Goal: Task Accomplishment & Management: Use online tool/utility

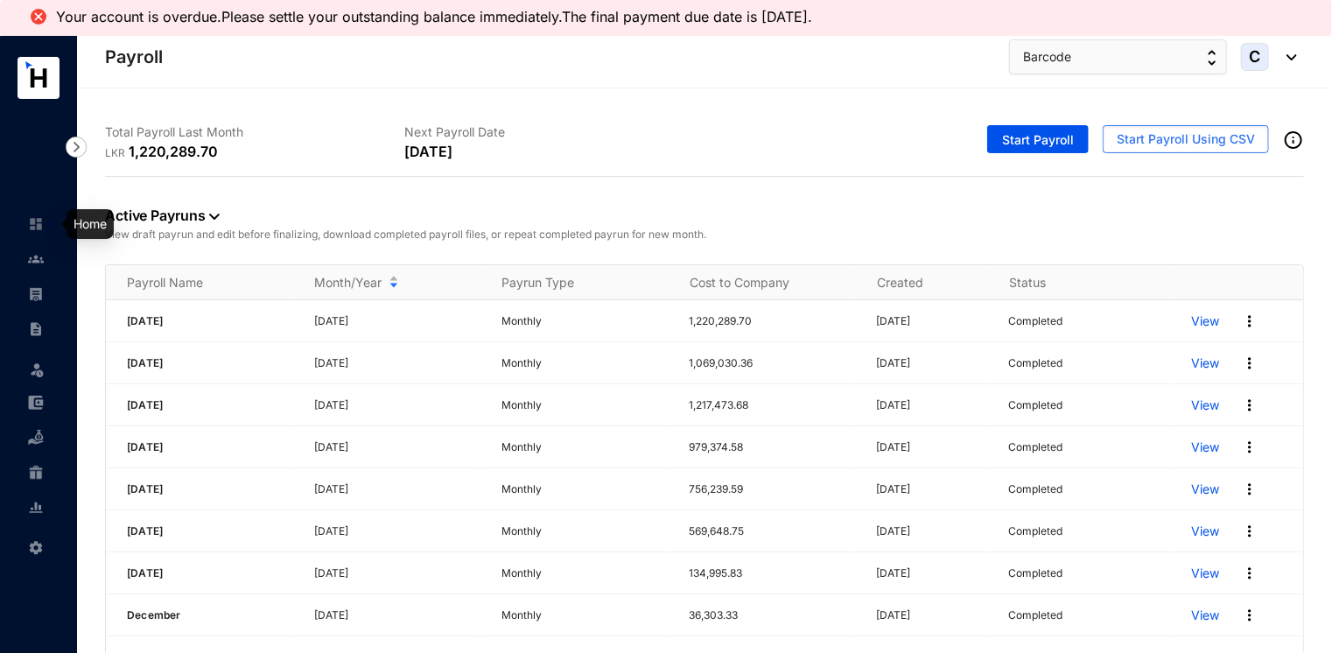
click at [41, 219] on img at bounding box center [36, 224] width 16 height 16
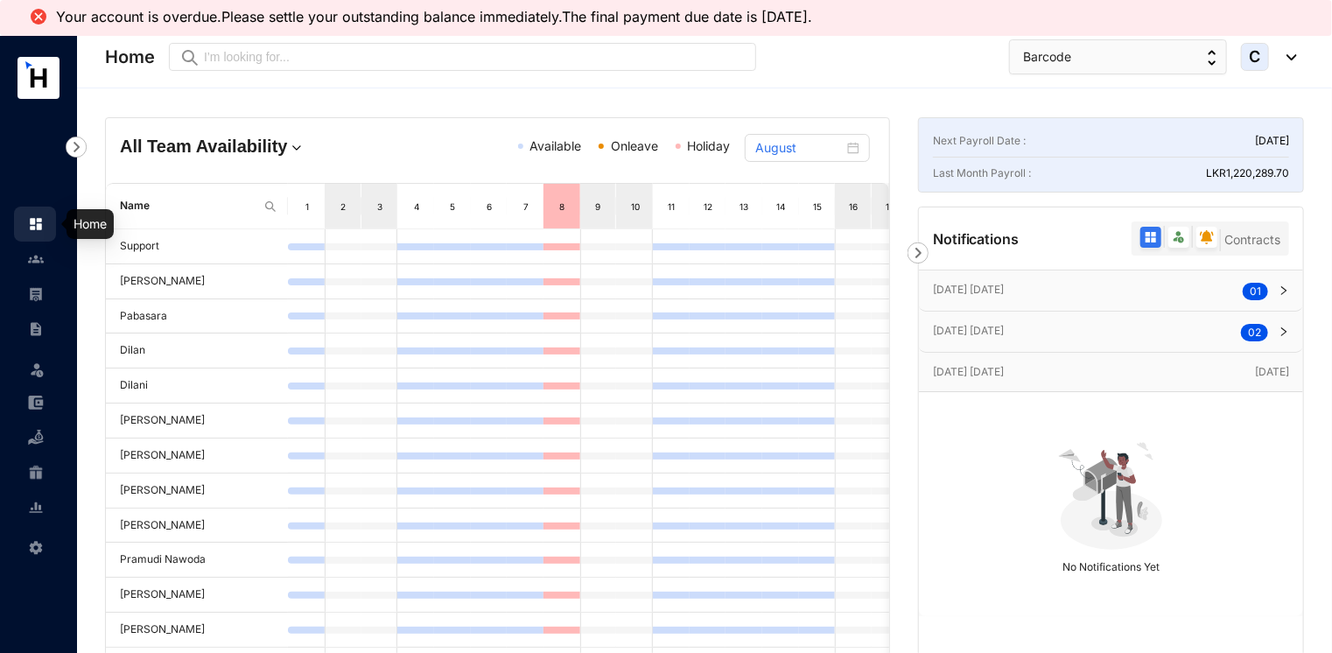
click at [38, 224] on img at bounding box center [36, 224] width 16 height 16
click at [1100, 47] on button "Barcode" at bounding box center [1118, 56] width 218 height 35
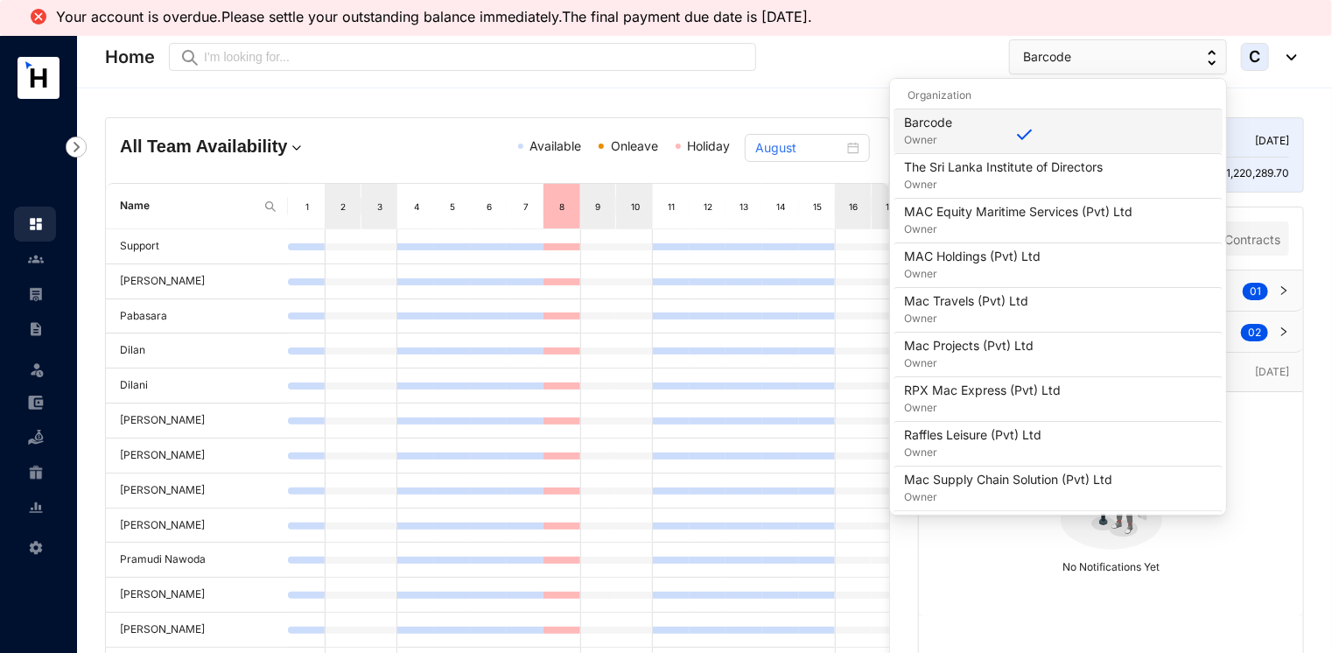
click at [990, 128] on div "Barcode Owner" at bounding box center [1058, 131] width 308 height 35
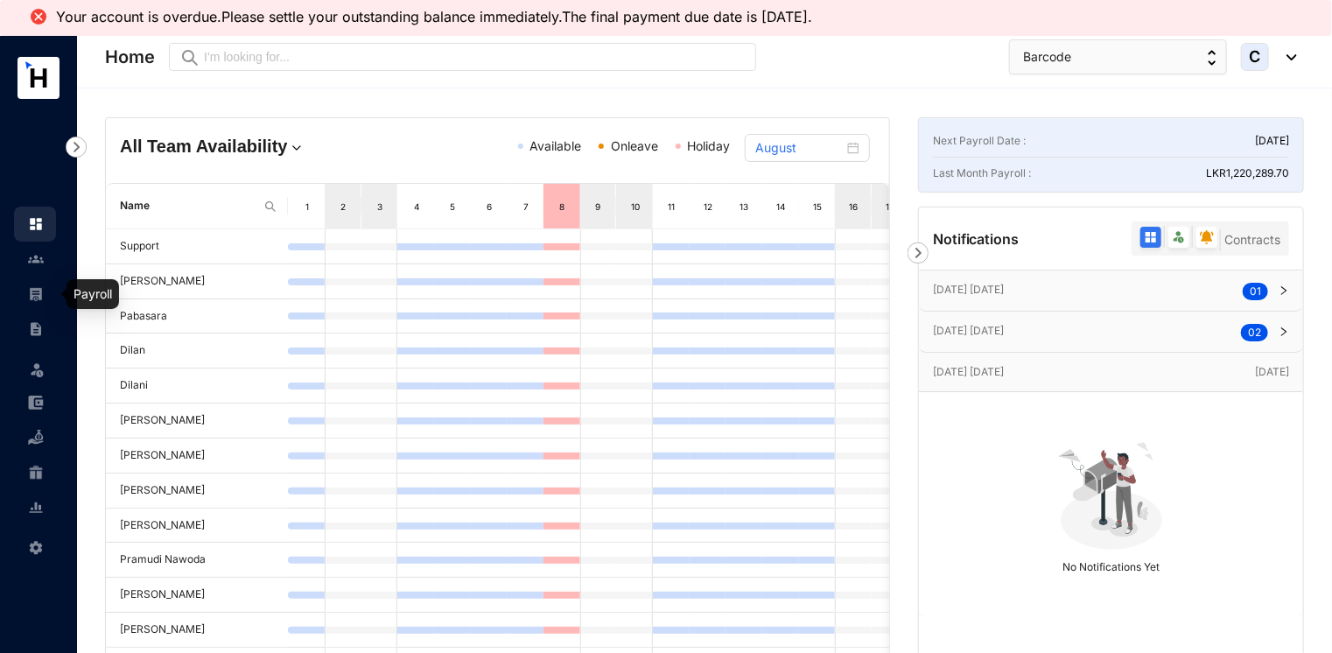
click at [28, 299] on link at bounding box center [50, 293] width 44 height 17
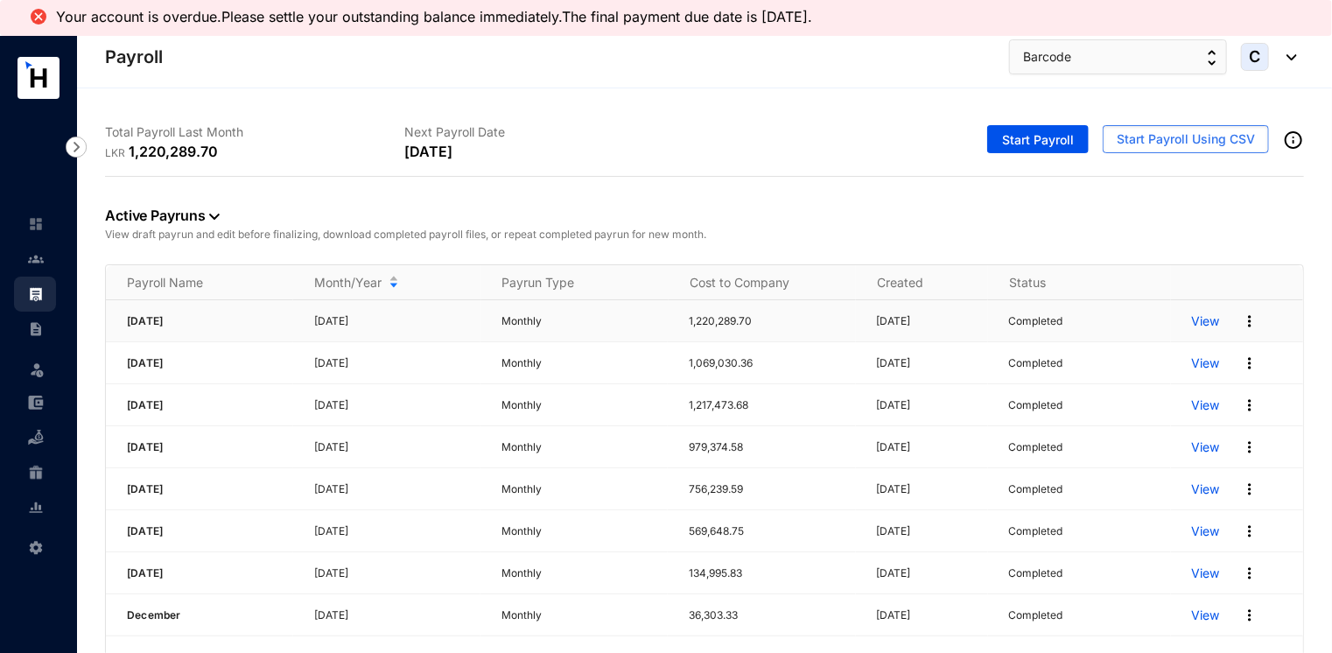
click at [1203, 322] on p "View" at bounding box center [1206, 320] width 28 height 17
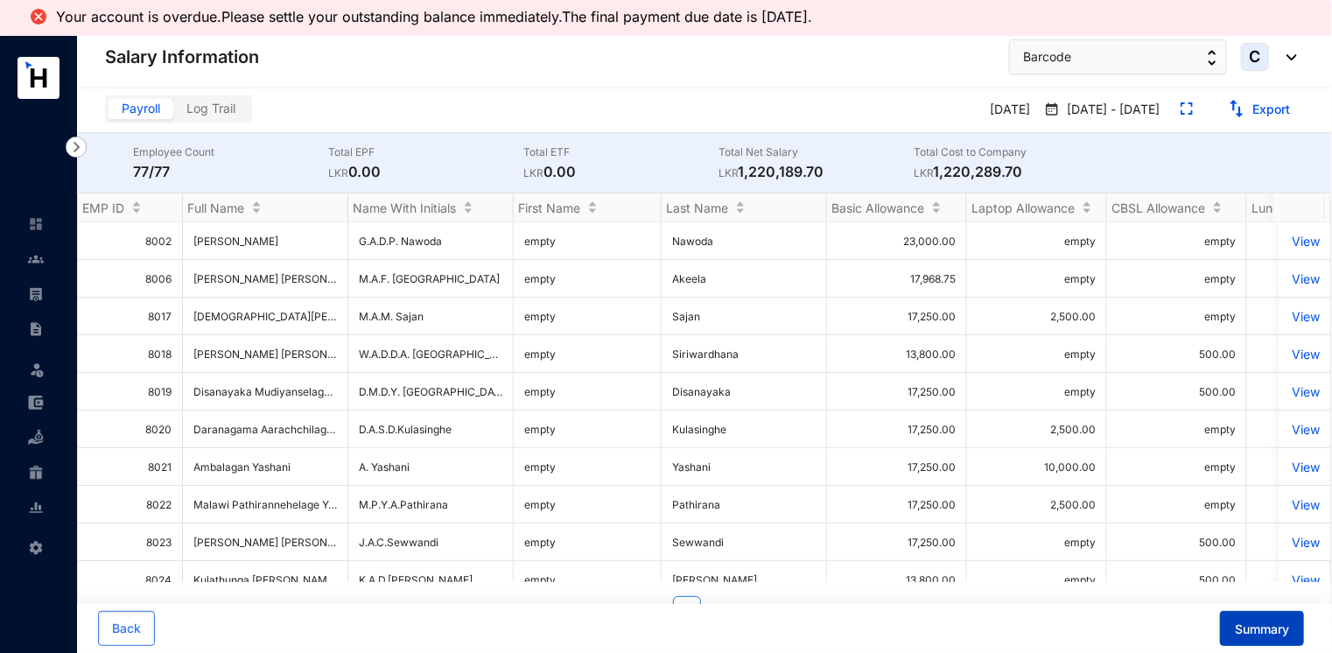
click at [1241, 626] on span "Summary" at bounding box center [1261, 628] width 54 height 17
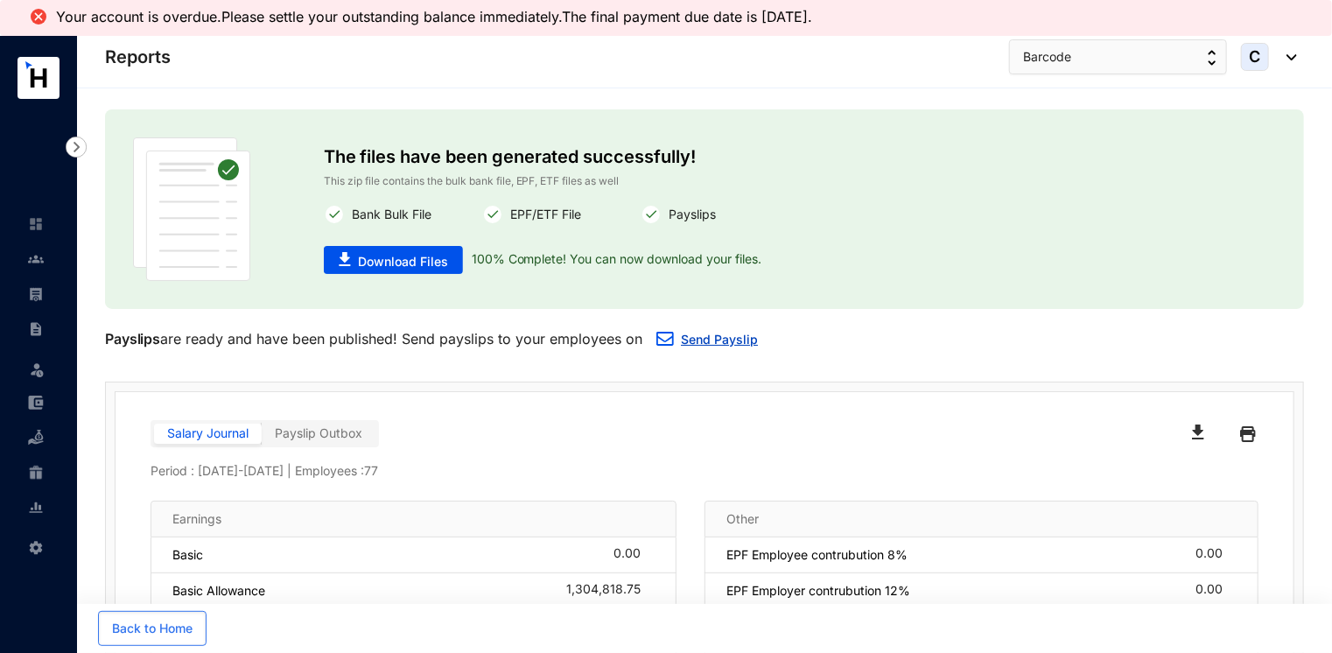
click at [695, 339] on link "Send Payslip" at bounding box center [719, 339] width 77 height 15
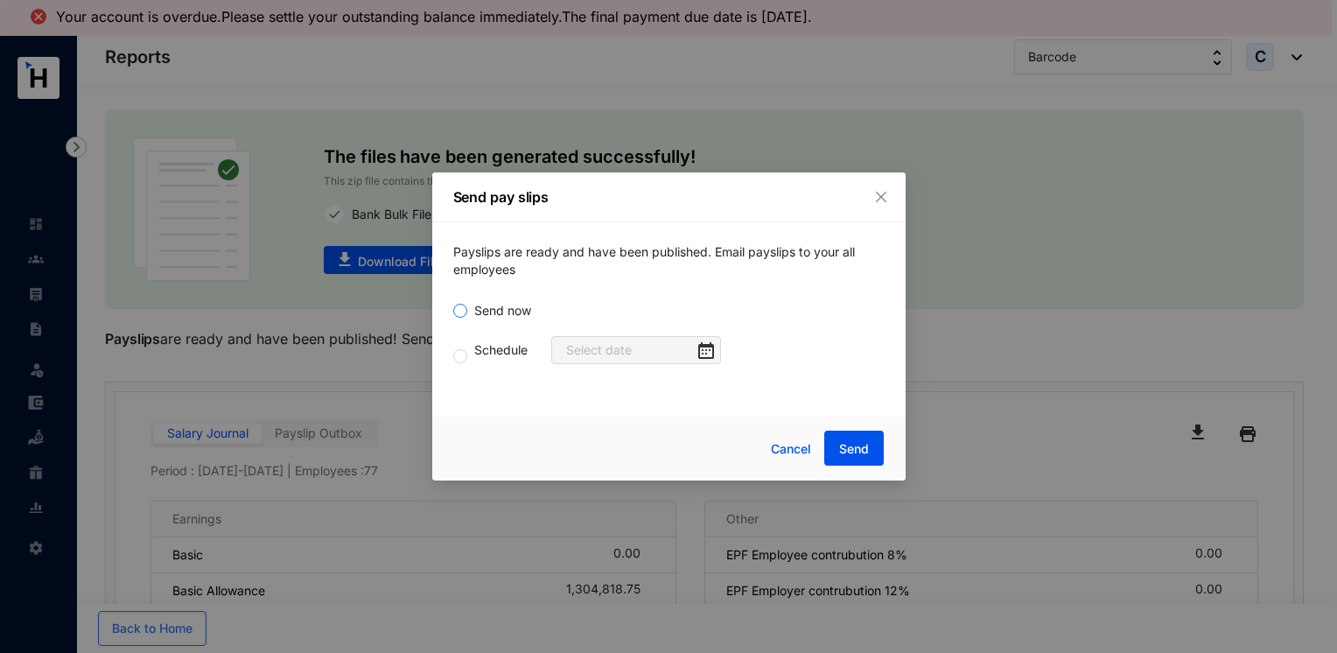
click at [465, 313] on input "Send now" at bounding box center [460, 311] width 14 height 14
radio input "true"
click at [849, 448] on span "Send" at bounding box center [854, 448] width 30 height 17
